Goal: Find specific page/section: Find specific page/section

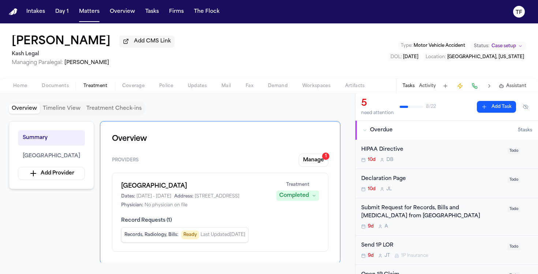
scroll to position [12, 0]
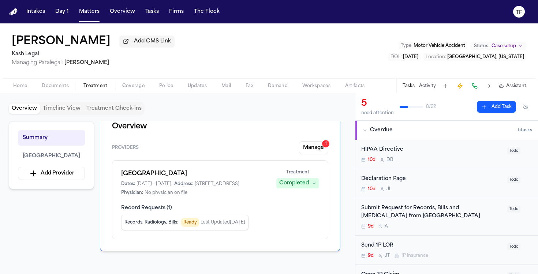
click at [95, 11] on button "Matters" at bounding box center [89, 11] width 26 height 13
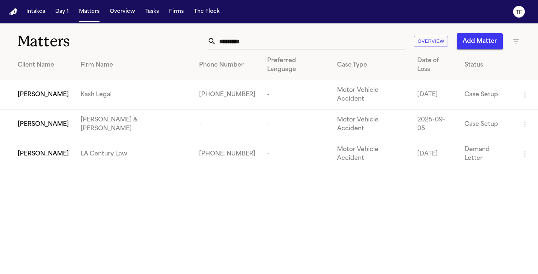
click at [256, 38] on input "*********" at bounding box center [310, 41] width 189 height 16
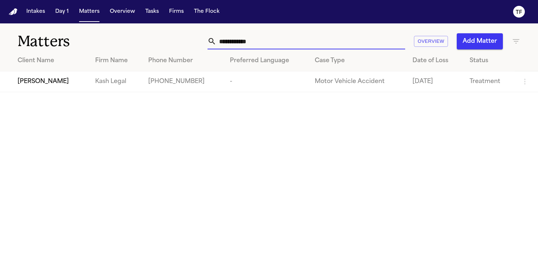
type input "**********"
click at [120, 84] on td "Kash Legal" at bounding box center [115, 81] width 53 height 21
click at [77, 76] on td "[PERSON_NAME]" at bounding box center [44, 81] width 89 height 21
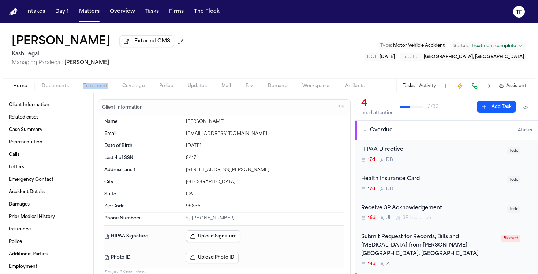
scroll to position [48, 0]
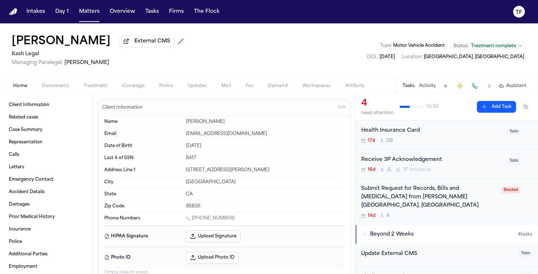
click at [395, 200] on div "Submit Request for Records, Bills and [MEDICAL_DATA] from [PERSON_NAME][GEOGRAP…" at bounding box center [429, 197] width 136 height 25
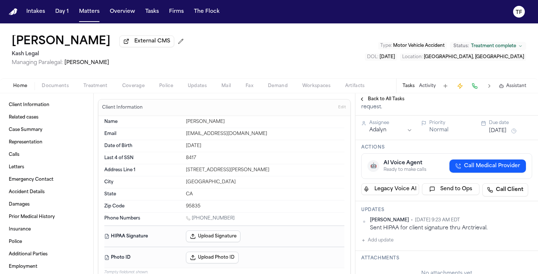
scroll to position [107, 0]
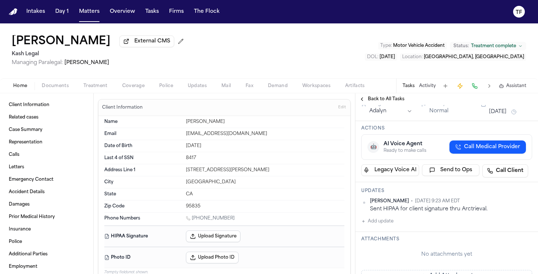
click at [26, 86] on span "Home" at bounding box center [20, 86] width 14 height 6
click at [47, 84] on span "Documents" at bounding box center [55, 86] width 27 height 6
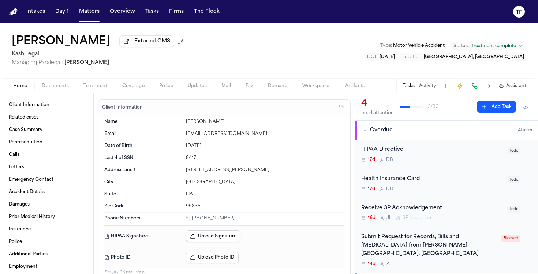
click at [13, 85] on span "Home" at bounding box center [20, 86] width 14 height 6
